Goal: Book appointment/travel/reservation

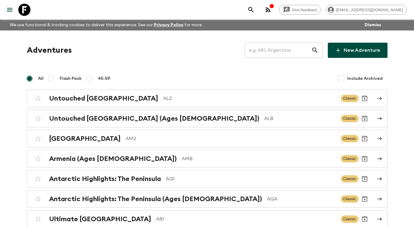
click at [271, 48] on input "text" at bounding box center [278, 50] width 67 height 17
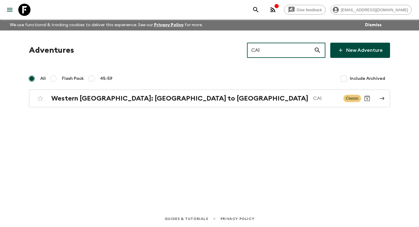
type input "CA1"
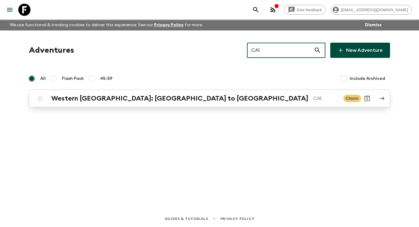
click at [380, 101] on icon at bounding box center [381, 98] width 5 height 5
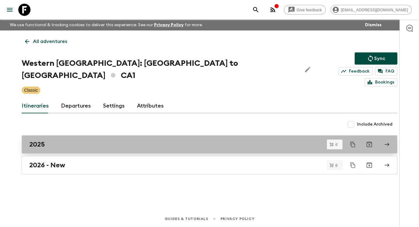
click at [107, 140] on div "2025" at bounding box center [203, 144] width 349 height 8
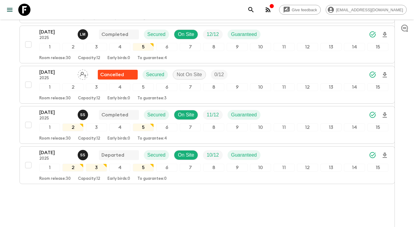
scroll to position [197, 0]
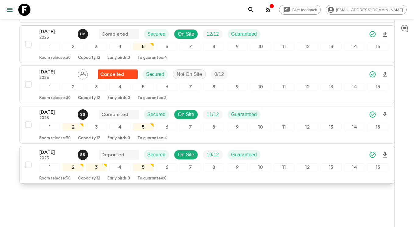
click at [52, 149] on p "[DATE]" at bounding box center [56, 152] width 34 height 7
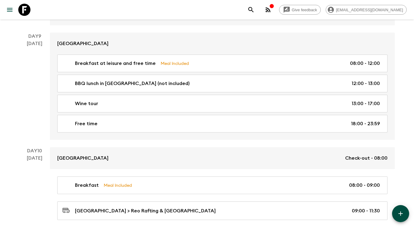
scroll to position [1238, 0]
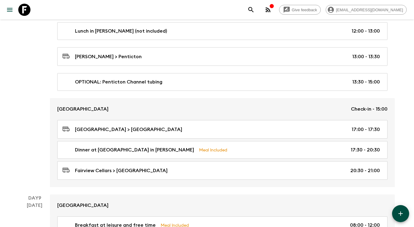
click at [24, 13] on icon at bounding box center [24, 10] width 12 height 12
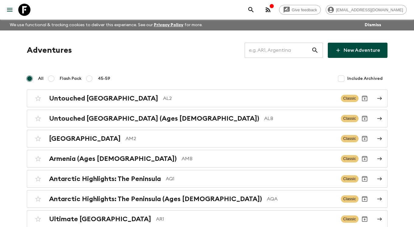
click at [283, 55] on input "text" at bounding box center [278, 50] width 67 height 17
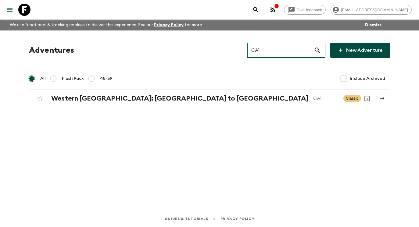
type input "CA1"
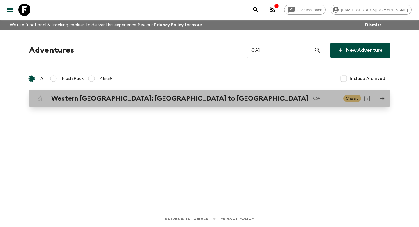
click at [313, 97] on p "CA1" at bounding box center [325, 98] width 25 height 7
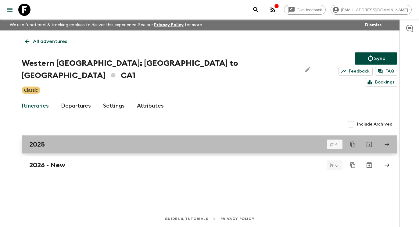
click at [93, 140] on div "2025" at bounding box center [203, 144] width 349 height 8
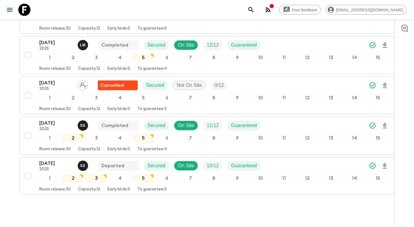
scroll to position [197, 0]
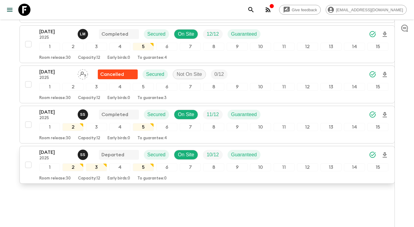
click at [48, 149] on p "[DATE]" at bounding box center [56, 152] width 34 height 7
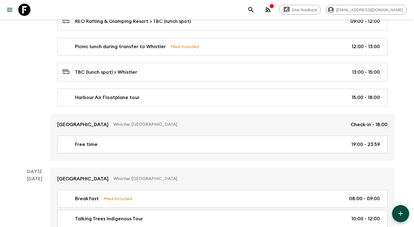
scroll to position [1849, 0]
